Goal: Find specific page/section: Find specific page/section

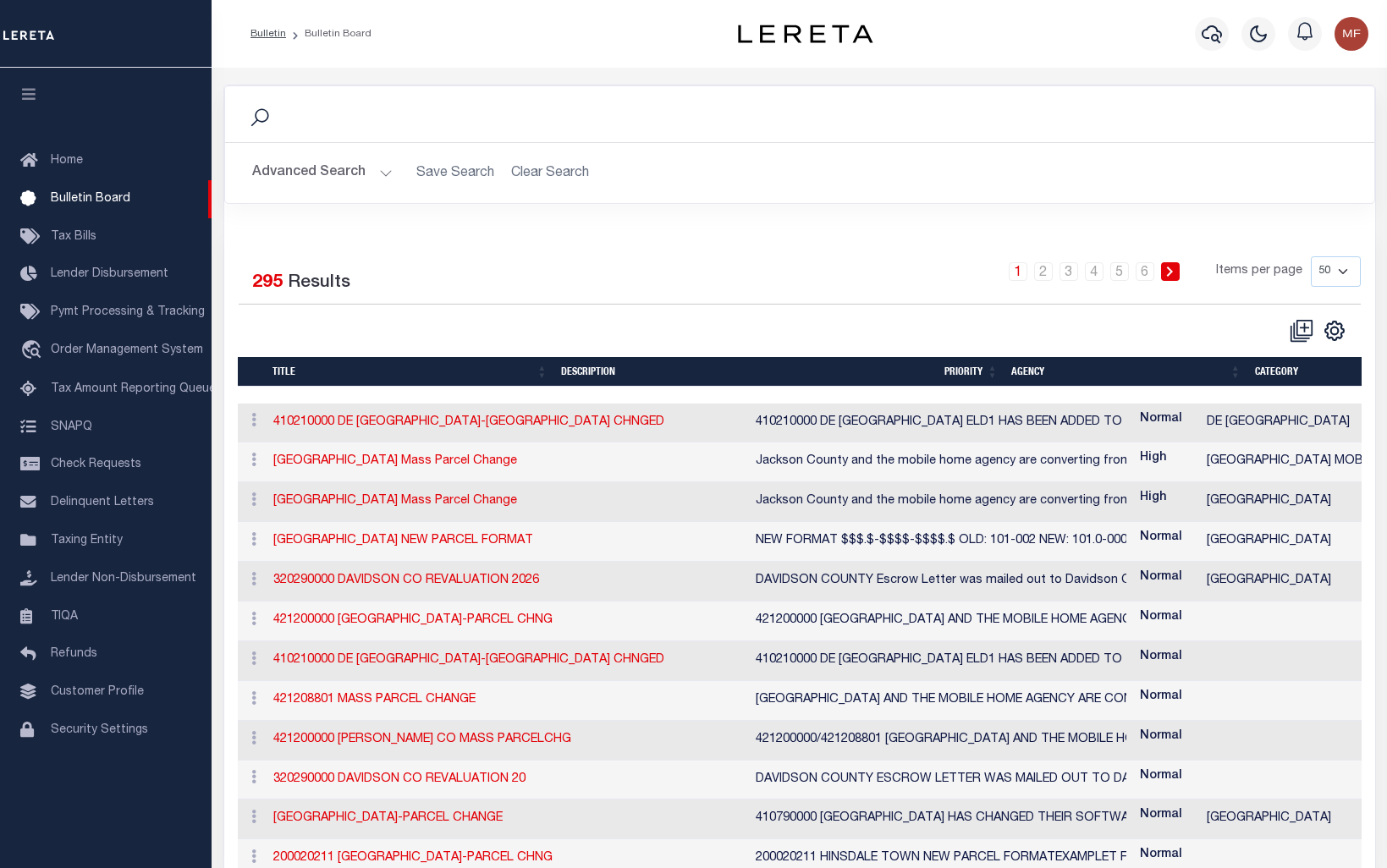
select select "50"
click at [93, 546] on span "Taxing Entity" at bounding box center [86, 541] width 72 height 12
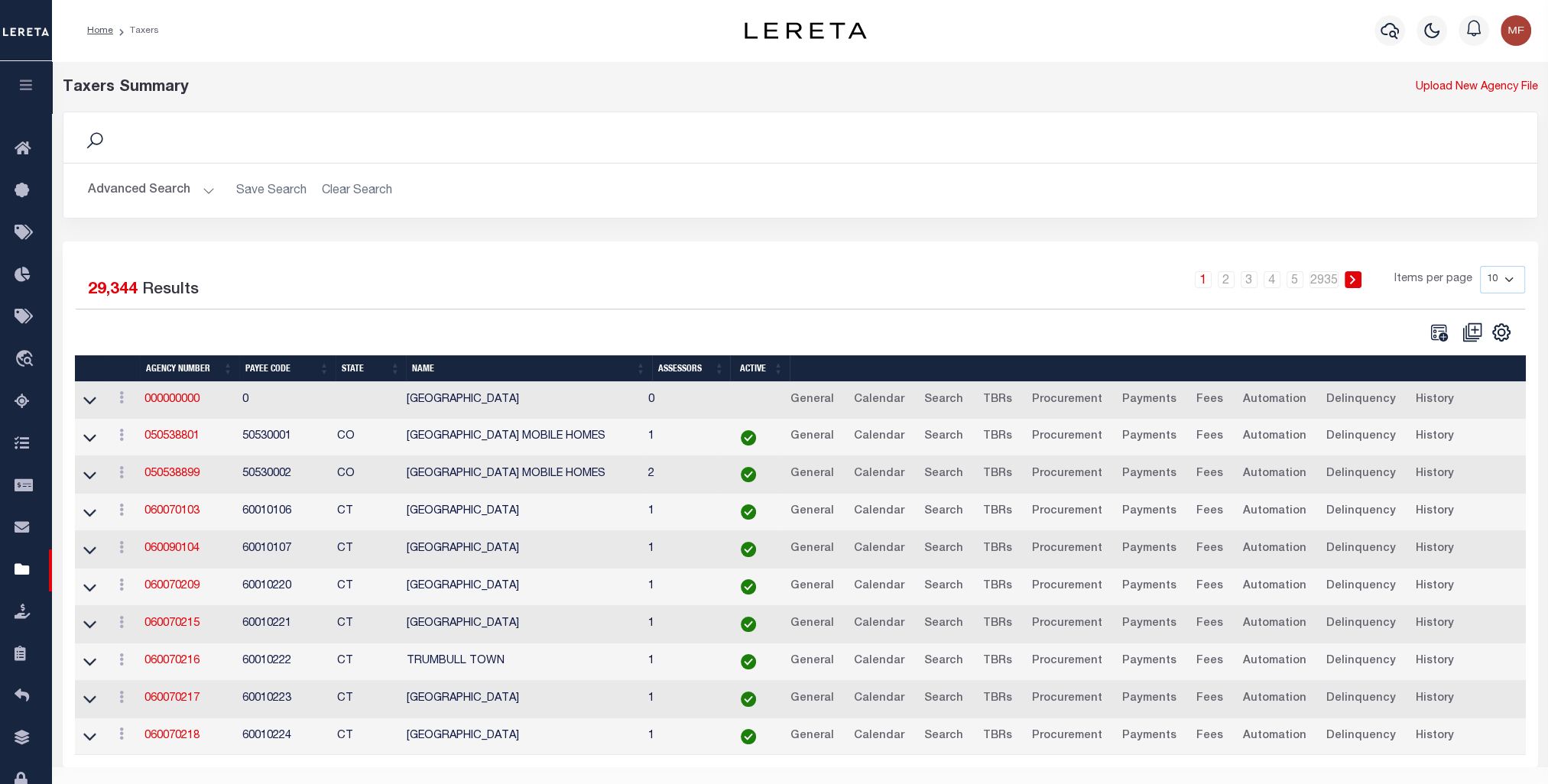
drag, startPoint x: 174, startPoint y: 194, endPoint x: 198, endPoint y: 193, distance: 24.0
click at [174, 194] on button "Advanced Search" at bounding box center [151, 191] width 127 height 29
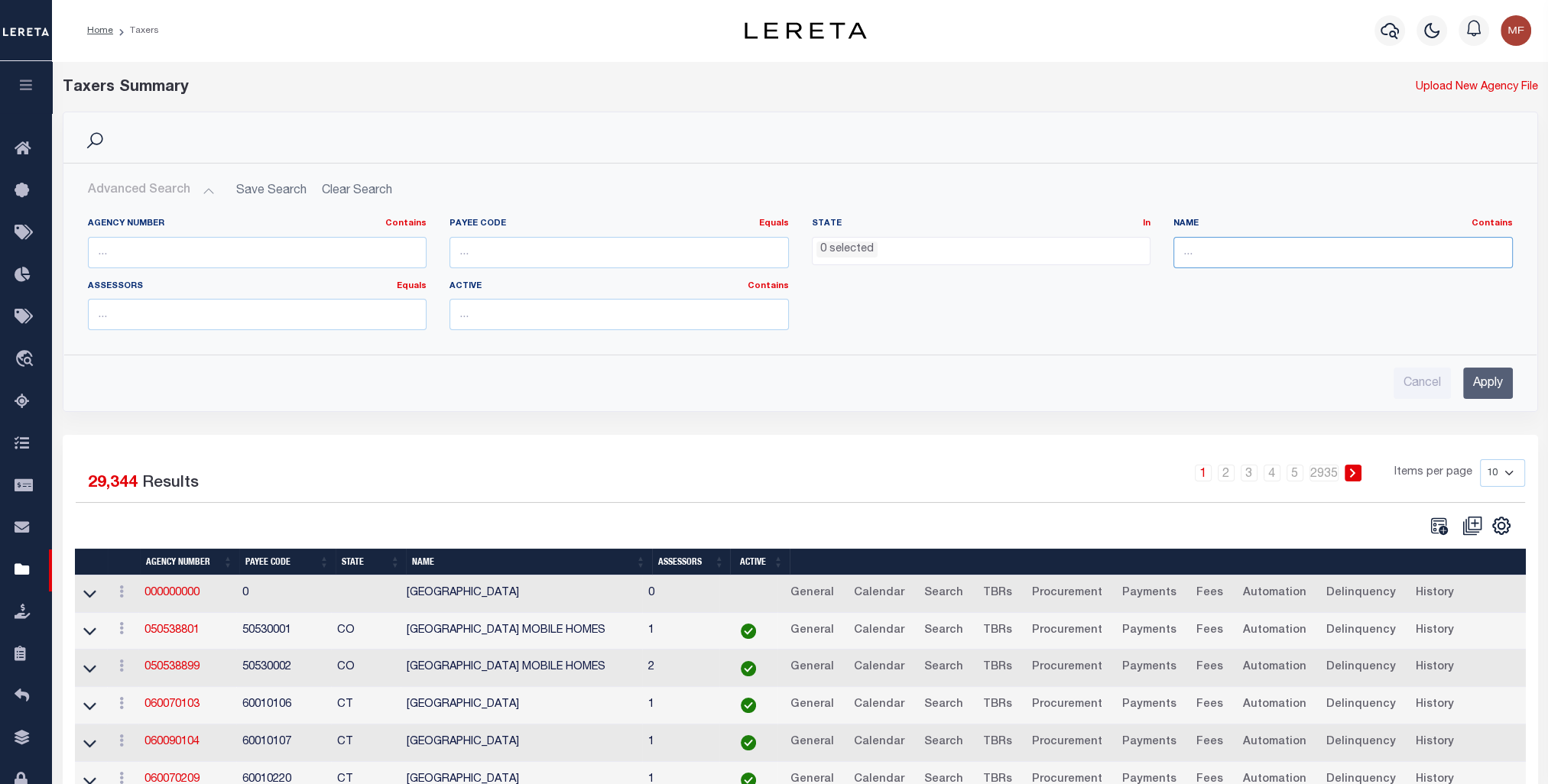
drag, startPoint x: 1237, startPoint y: 253, endPoint x: 1269, endPoint y: 255, distance: 32.1
click at [1238, 253] on input "text" at bounding box center [1343, 252] width 339 height 31
type input "[PERSON_NAME]"
click at [1252, 380] on input "Apply" at bounding box center [1488, 383] width 49 height 31
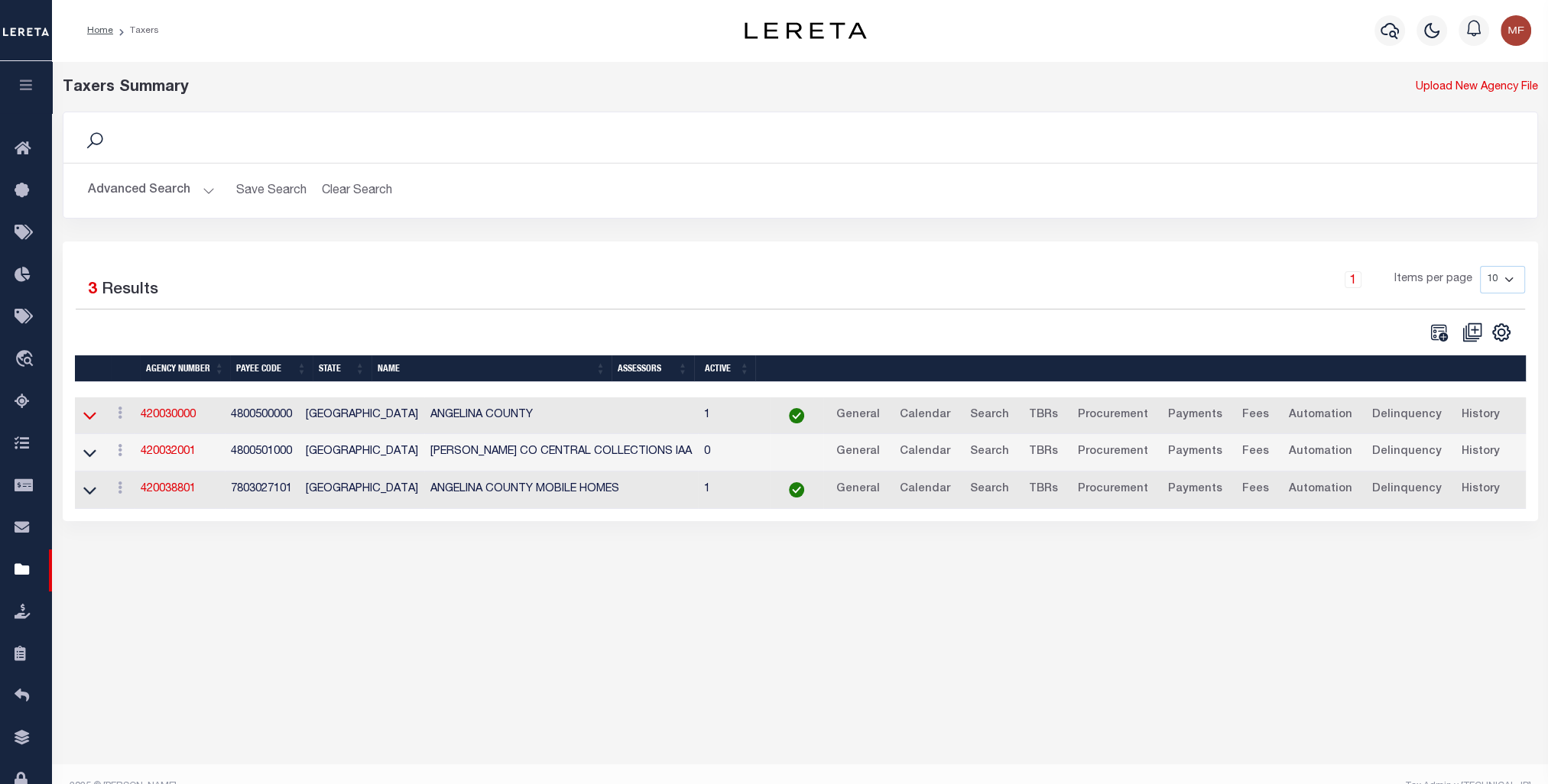
click at [92, 418] on icon at bounding box center [89, 416] width 13 height 8
